Goal: Transaction & Acquisition: Download file/media

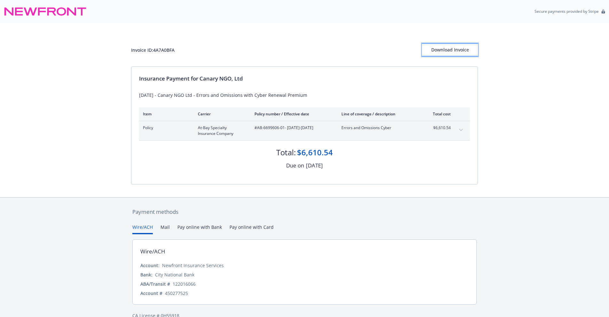
click at [449, 51] on div "Download Invoice" at bounding box center [450, 50] width 56 height 12
